Goal: Task Accomplishment & Management: Manage account settings

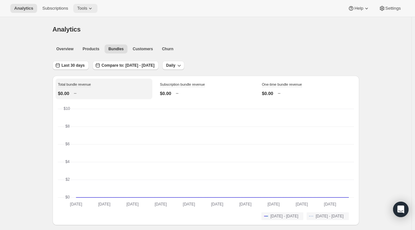
click at [80, 8] on span "Tools" at bounding box center [82, 8] width 10 height 5
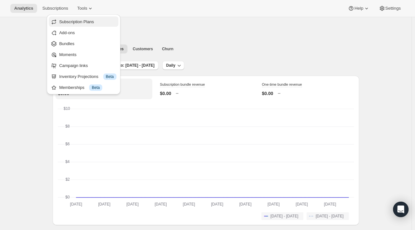
click at [80, 25] on button "Subscription Plans" at bounding box center [83, 21] width 69 height 10
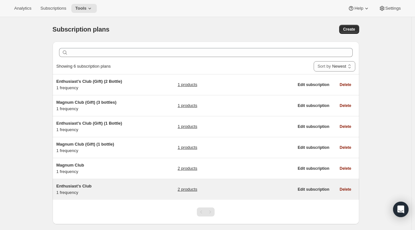
click at [75, 187] on span "Enthusiast's Club" at bounding box center [73, 186] width 35 height 5
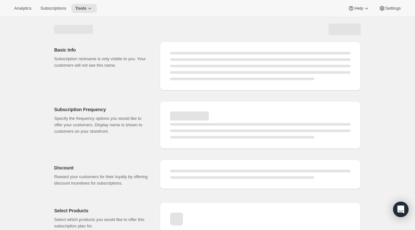
select select "WEEK"
select select "MONTH"
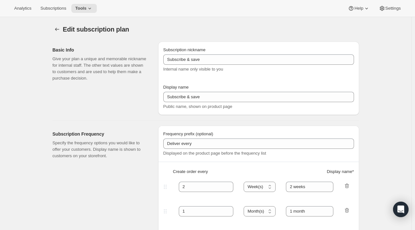
type input "Enthusiast's Club"
type input "3"
select select "MONTH"
type input "Quarterly Delivery"
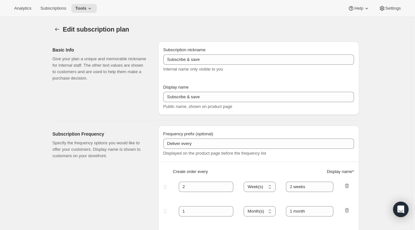
checkbox input "true"
select select "YEARDAY"
select select "10"
select select "6"
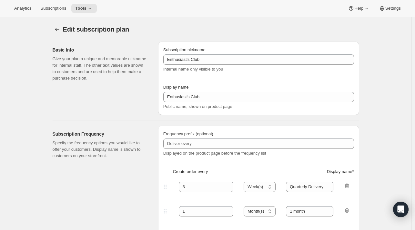
select select "4"
select select "6"
select select "7"
select select "6"
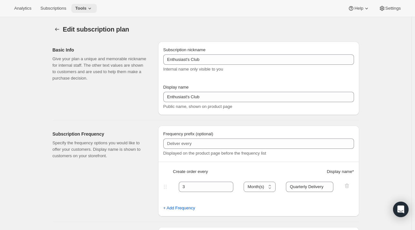
click at [81, 12] on button "Tools" at bounding box center [83, 8] width 25 height 9
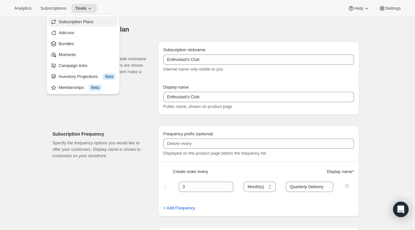
click at [77, 23] on span "Subscription Plans" at bounding box center [76, 21] width 35 height 5
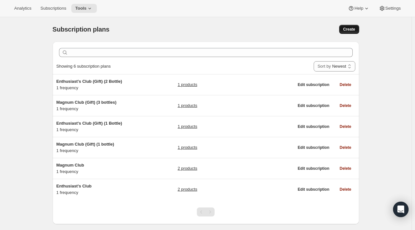
click at [352, 27] on span "Create" at bounding box center [349, 29] width 12 height 5
select select "WEEK"
select select "MONTH"
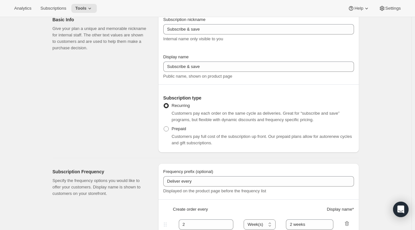
scroll to position [35, 0]
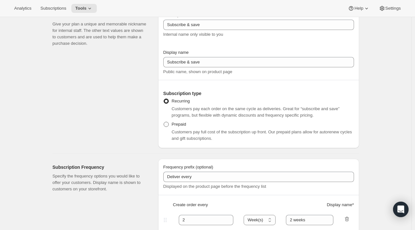
click at [178, 124] on span "Prepaid" at bounding box center [179, 124] width 15 height 5
click at [164, 122] on input "Prepaid" at bounding box center [163, 122] width 0 height 0
radio input "true"
select select "MONTH"
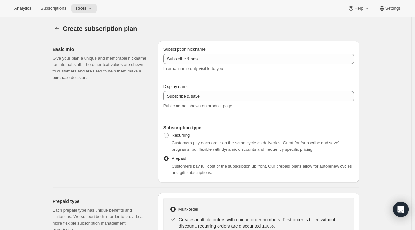
scroll to position [0, 0]
radio input "true"
select select "WEEK"
select select "MONTH"
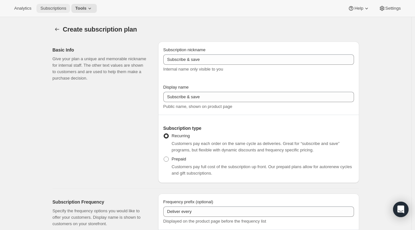
click at [45, 12] on button "Subscriptions" at bounding box center [53, 8] width 34 height 9
